Goal: Task Accomplishment & Management: Use online tool/utility

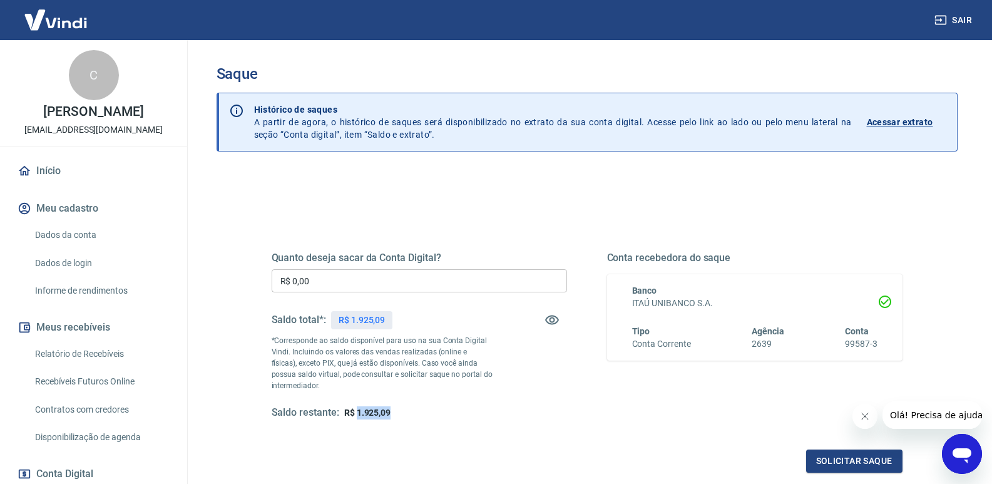
drag, startPoint x: 357, startPoint y: 412, endPoint x: 394, endPoint y: 413, distance: 36.9
click at [394, 413] on div "Saldo restante: R$ 1.925,09" at bounding box center [419, 412] width 295 height 13
copy span "1.925,09"
click at [965, 26] on button "Sair" at bounding box center [954, 20] width 45 height 23
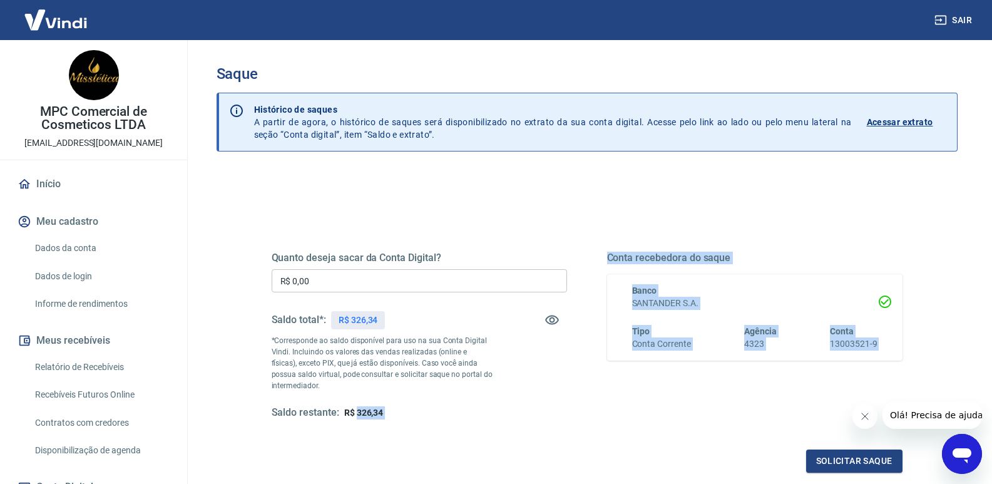
drag, startPoint x: 356, startPoint y: 413, endPoint x: 384, endPoint y: 421, distance: 28.7
click at [384, 421] on div "Quanto deseja sacar da Conta Digital? R$ 0,00 ​ Saldo total*: R$ 326,34 *Corres…" at bounding box center [587, 347] width 631 height 251
click at [418, 417] on div "Saldo restante: R$ 326,34" at bounding box center [419, 412] width 295 height 13
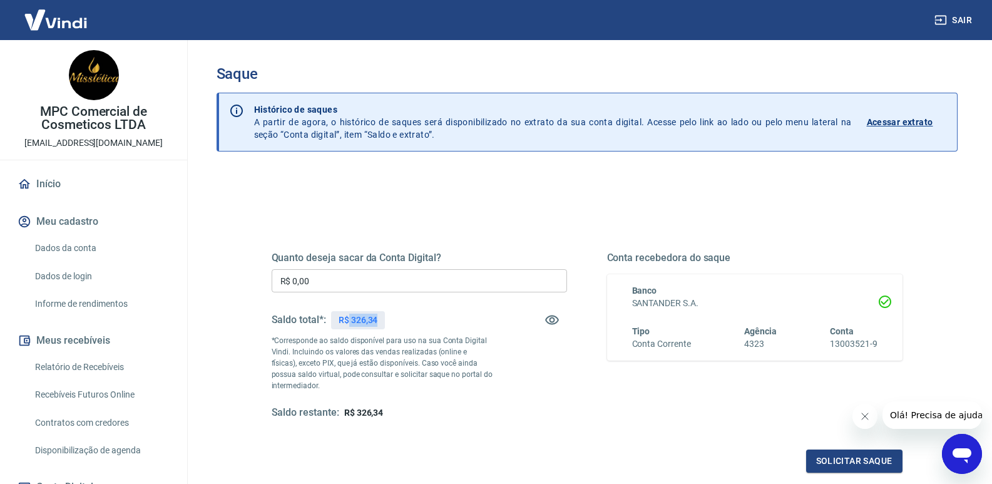
drag, startPoint x: 350, startPoint y: 320, endPoint x: 381, endPoint y: 327, distance: 31.4
click at [381, 327] on div "R$ 326,34" at bounding box center [358, 320] width 54 height 18
copy p "326,34"
